Goal: Information Seeking & Learning: Learn about a topic

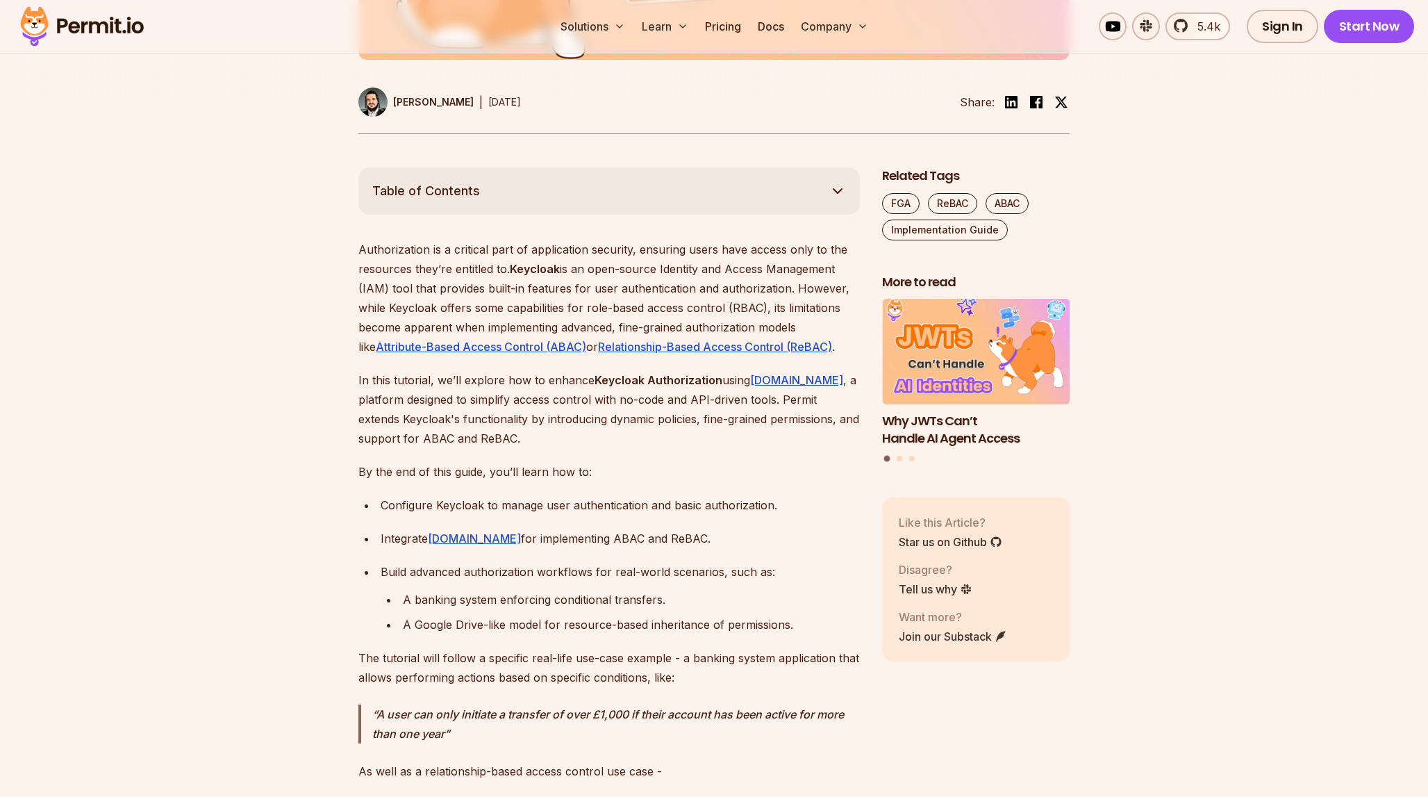
scroll to position [668, 0]
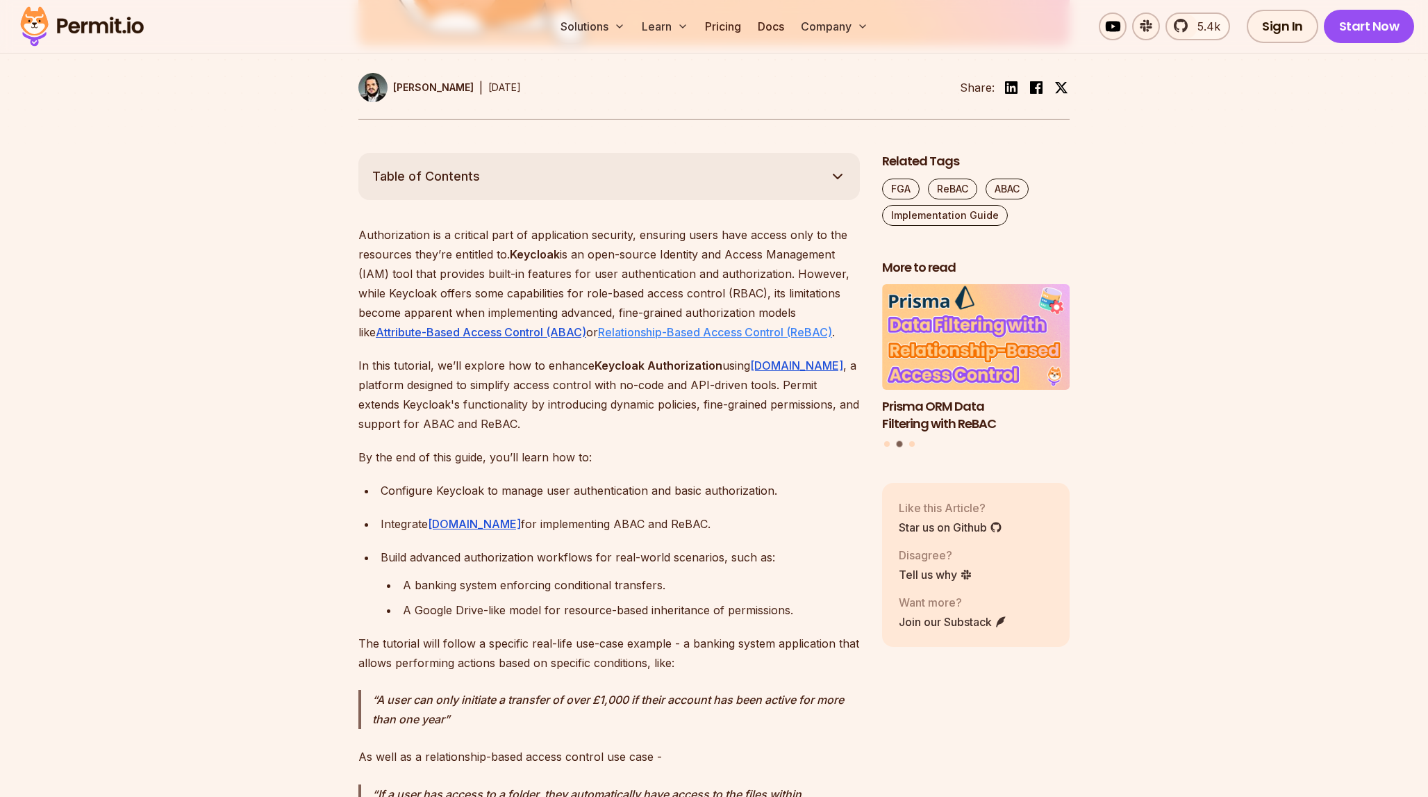
click at [678, 331] on link "Relationship-Based Access Control (ReBAC)" at bounding box center [715, 332] width 234 height 14
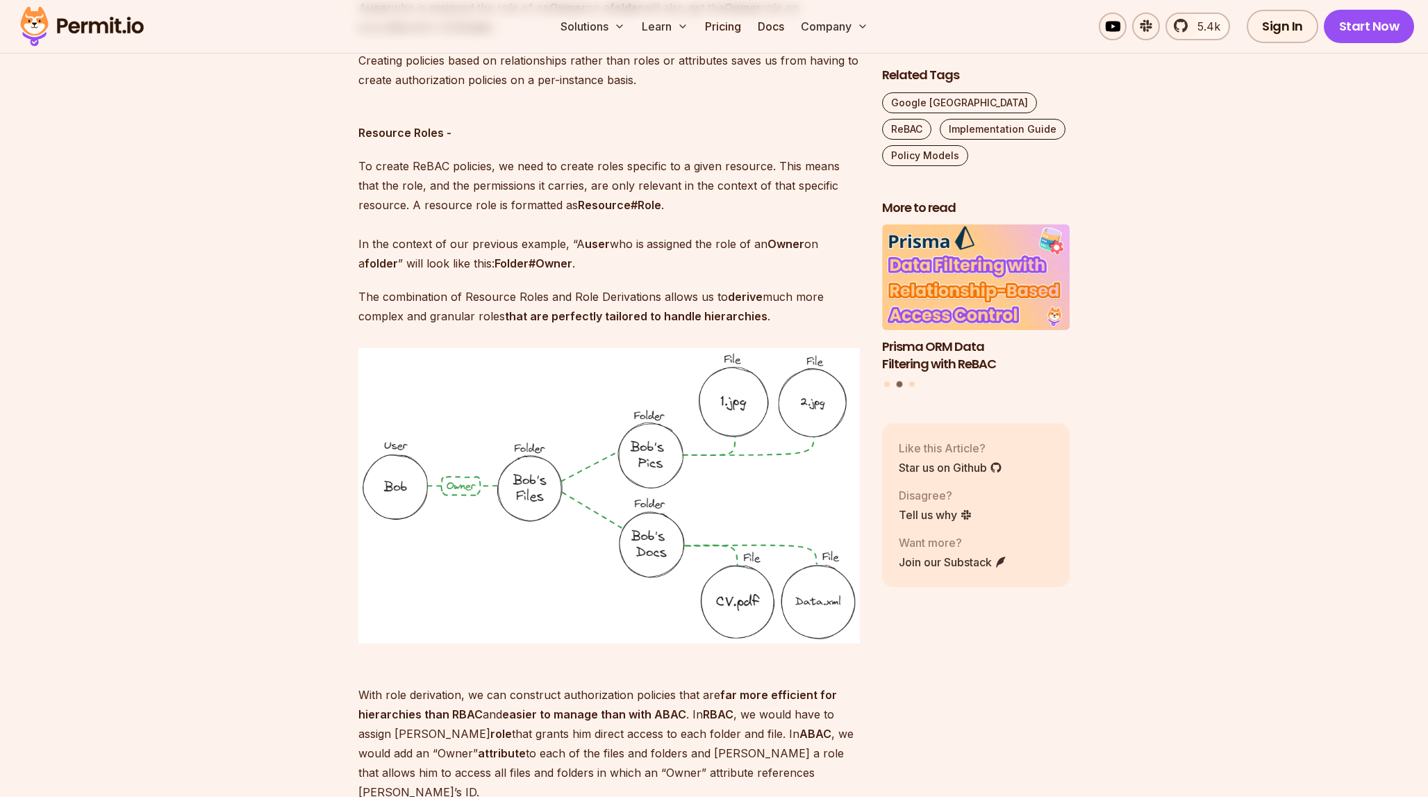
scroll to position [2263, 0]
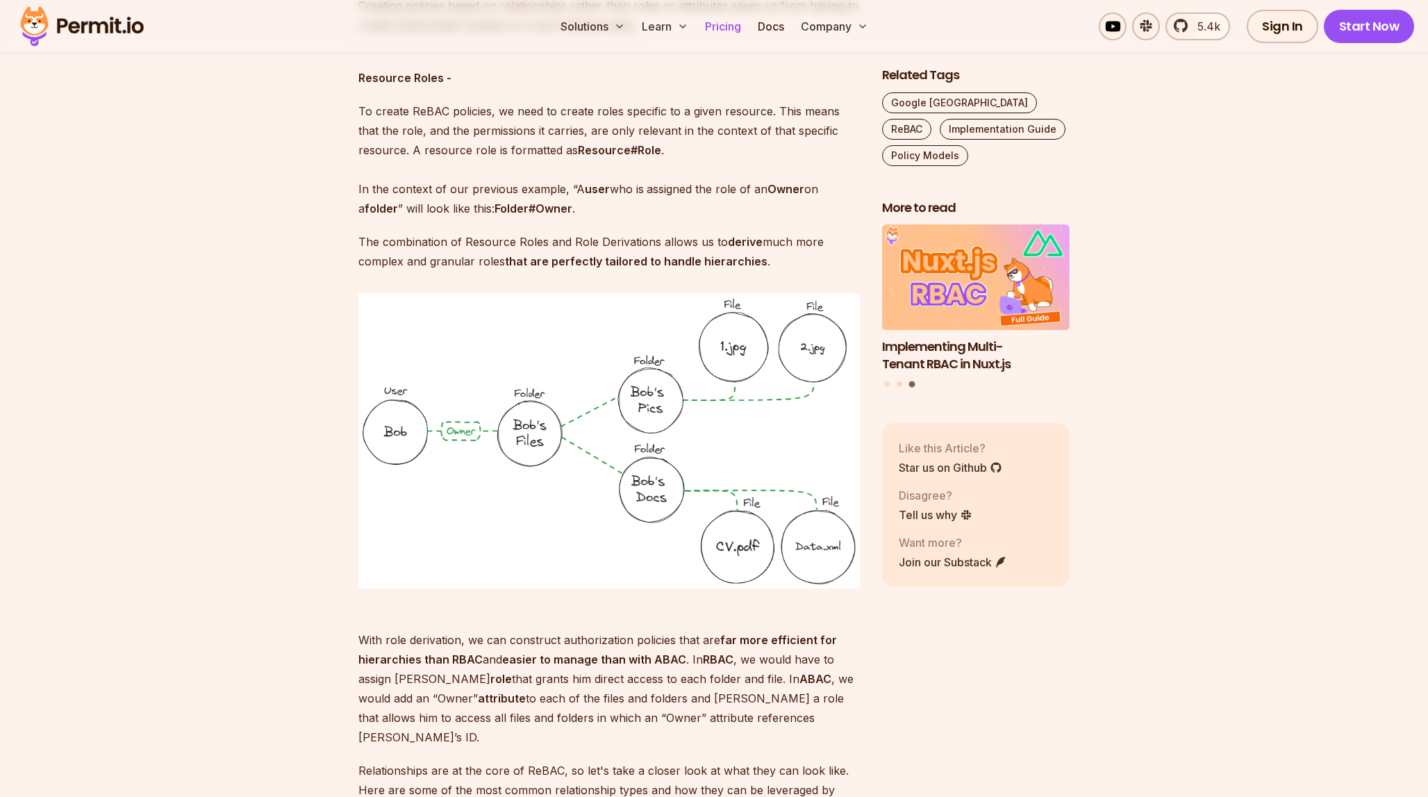
click at [722, 30] on link "Pricing" at bounding box center [723, 27] width 47 height 28
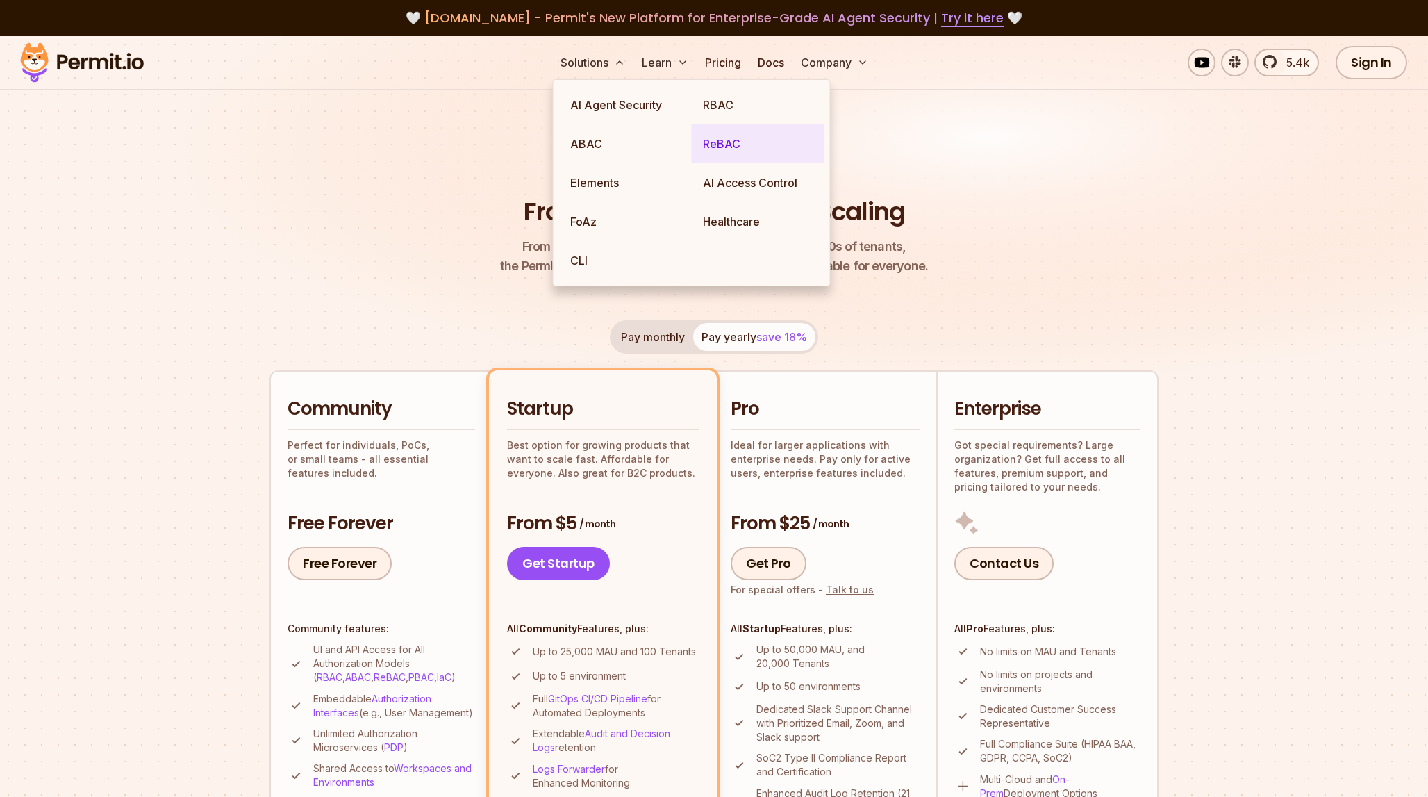
click at [726, 141] on link "ReBAC" at bounding box center [758, 143] width 133 height 39
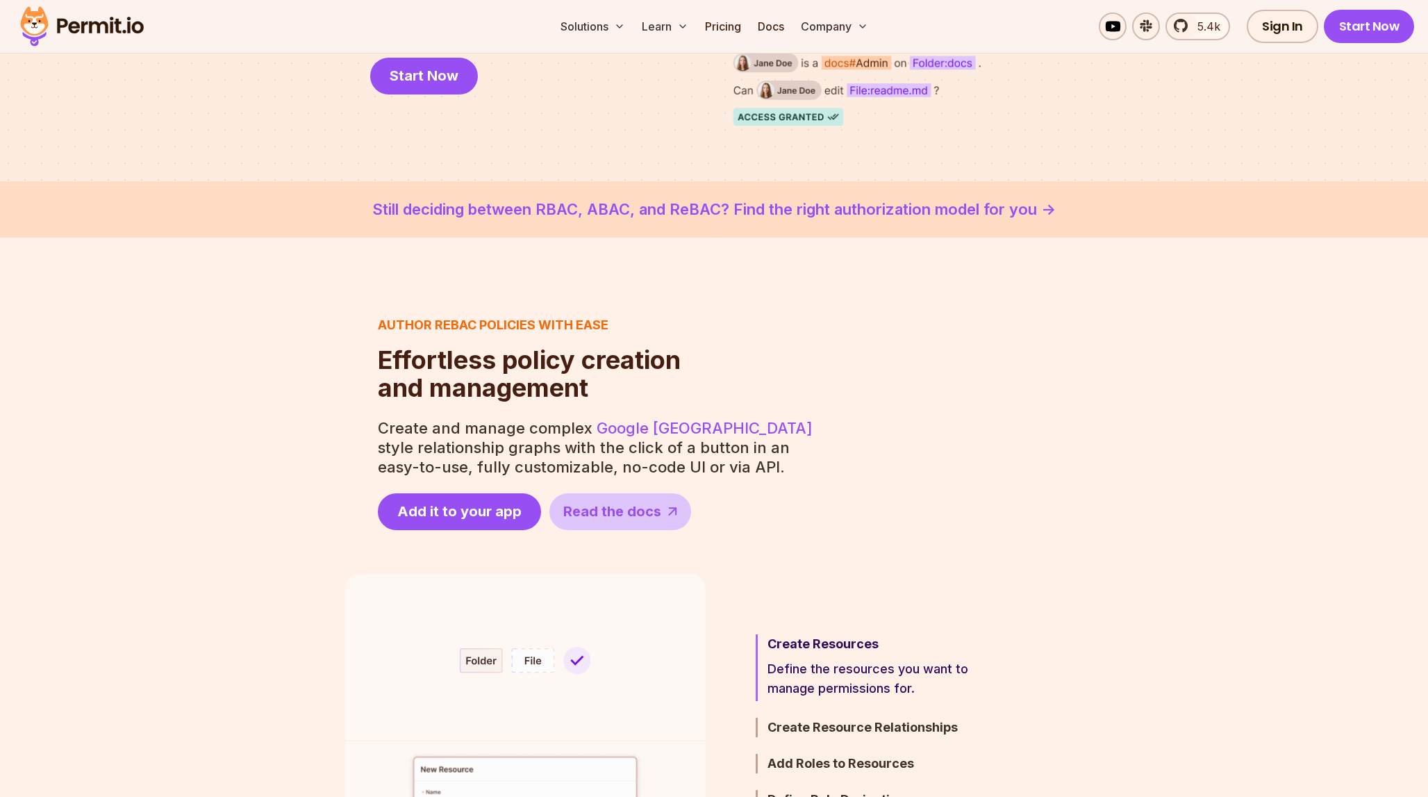
scroll to position [333, 0]
click at [836, 206] on link "Still deciding between RBAC, ABAC, and ReBAC? Find the right authorization mode…" at bounding box center [714, 210] width 1362 height 23
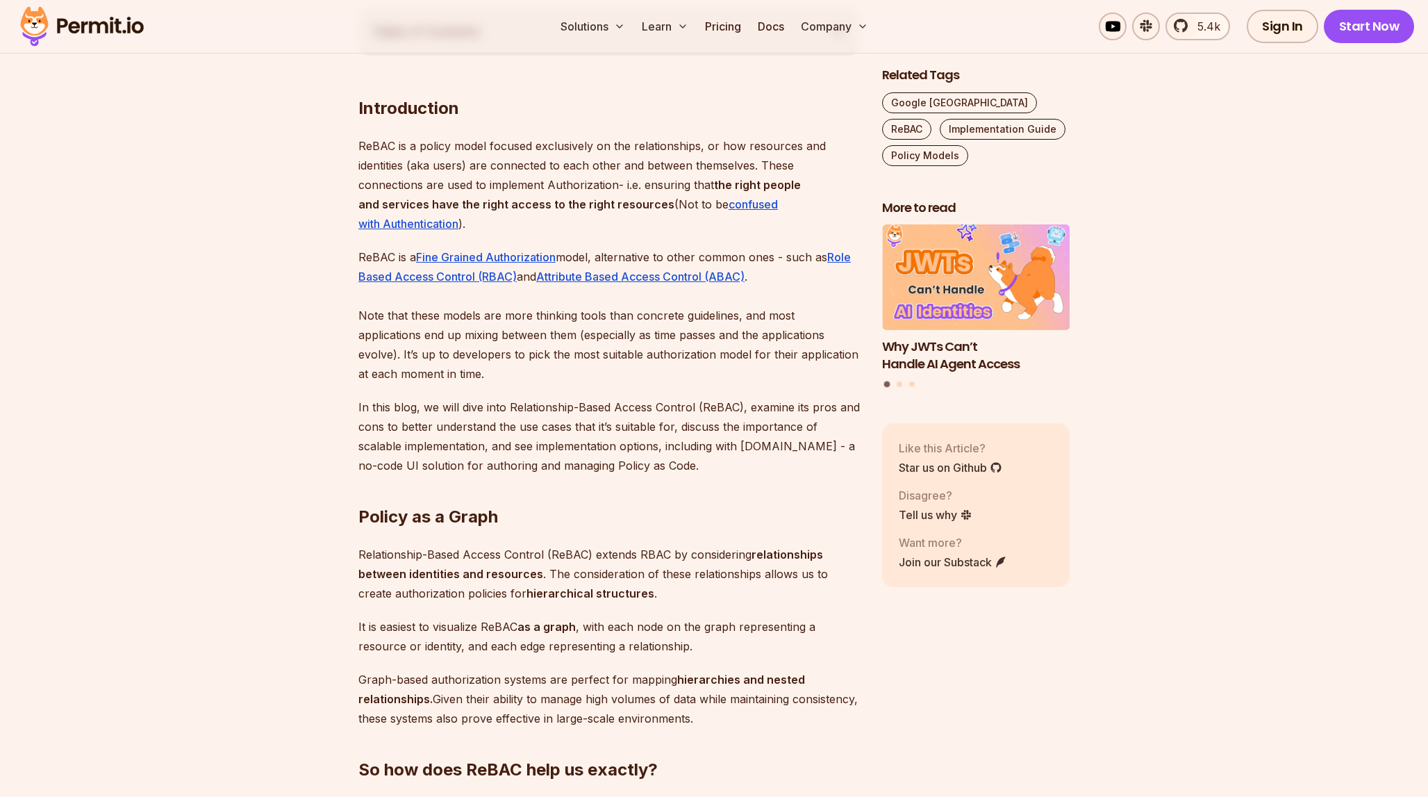
scroll to position [813, 0]
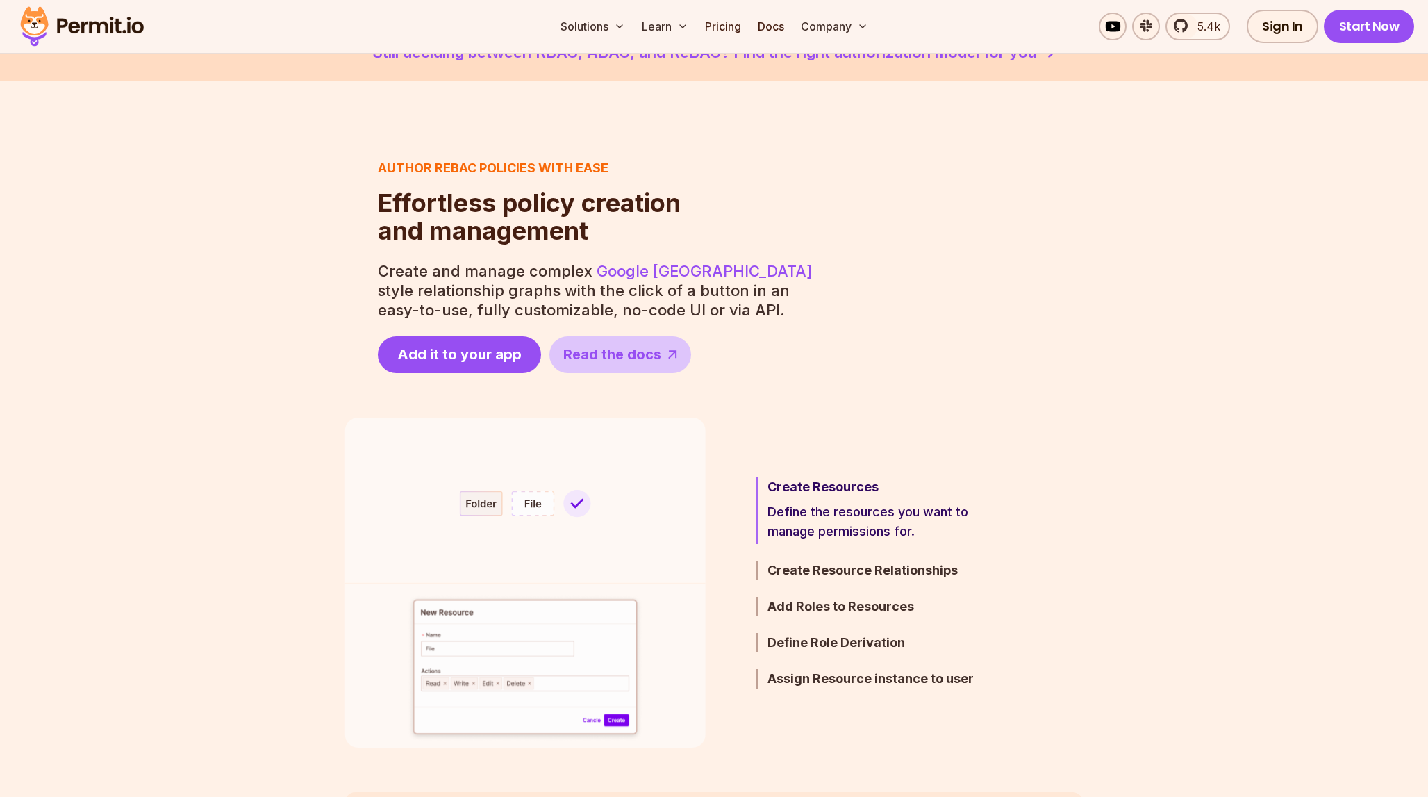
scroll to position [526, 0]
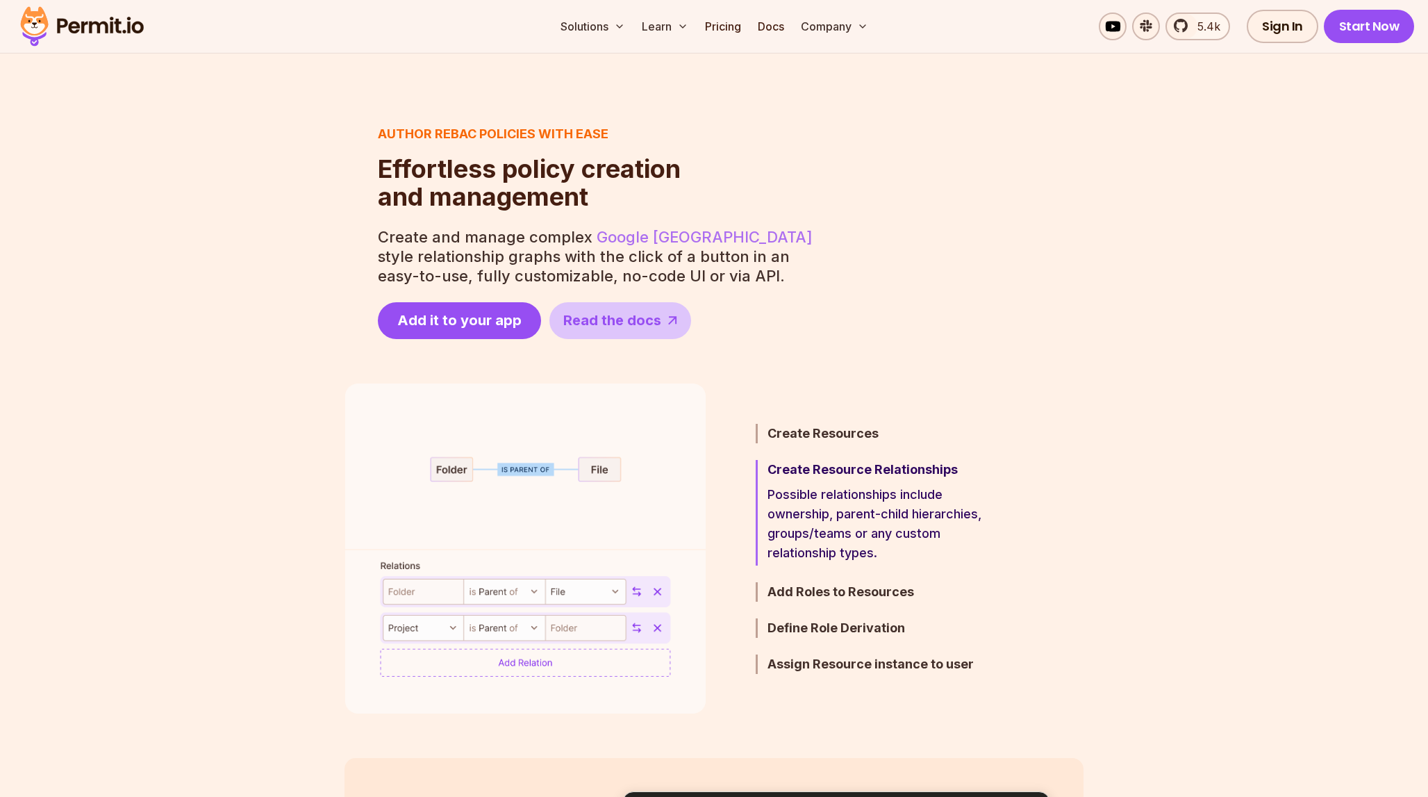
click at [691, 239] on link "Google [GEOGRAPHIC_DATA]" at bounding box center [705, 237] width 216 height 18
